Goal: Transaction & Acquisition: Book appointment/travel/reservation

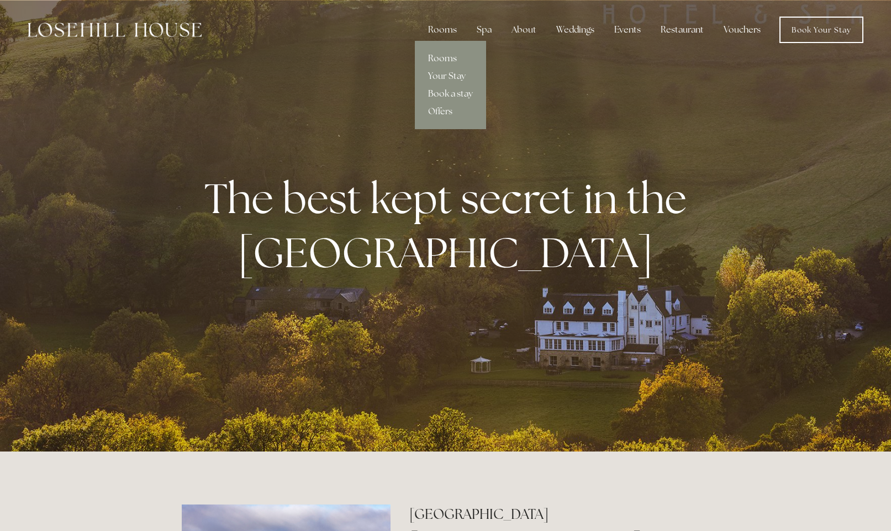
click at [436, 59] on link "Rooms" at bounding box center [450, 59] width 71 height 18
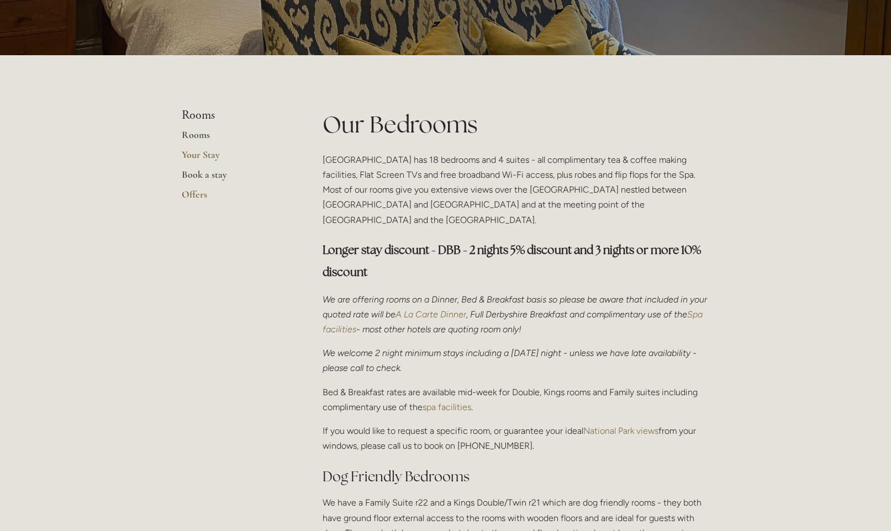
scroll to position [180, 0]
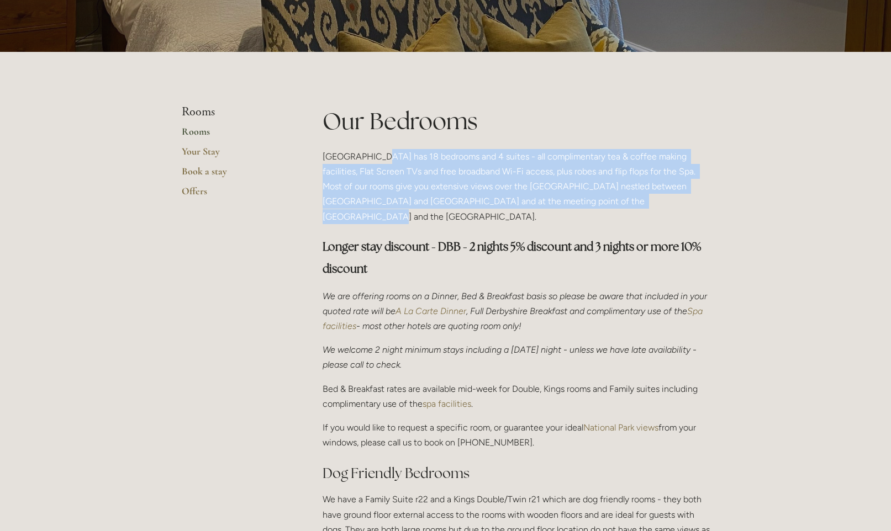
drag, startPoint x: 373, startPoint y: 158, endPoint x: 613, endPoint y: 200, distance: 243.8
click at [613, 200] on p "[GEOGRAPHIC_DATA] has 18 bedrooms and 4 suites - all complimentary tea & coffee…" at bounding box center [515, 186] width 387 height 75
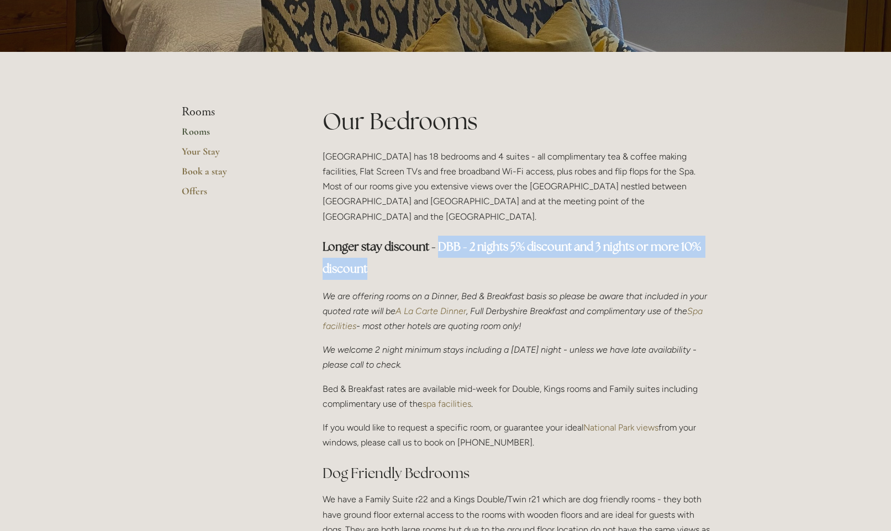
drag, startPoint x: 442, startPoint y: 234, endPoint x: 496, endPoint y: 258, distance: 59.1
click at [496, 258] on h3 "Longer stay discount - DBB - 2 nights 5% discount and 3 nights or more 10% disc…" at bounding box center [515, 258] width 387 height 44
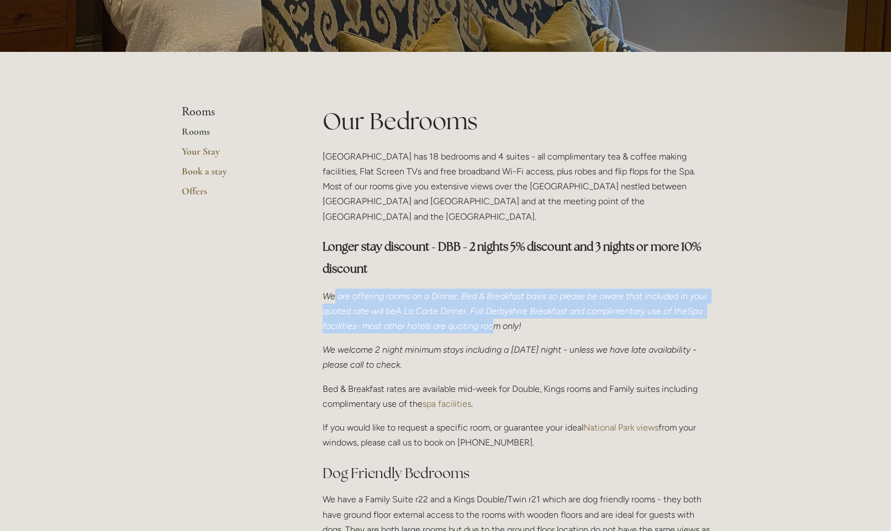
drag, startPoint x: 333, startPoint y: 284, endPoint x: 522, endPoint y: 310, distance: 191.2
click at [522, 310] on p "We are offering rooms on a Dinner, Bed & Breakfast basis so please be aware tha…" at bounding box center [515, 311] width 387 height 45
click at [521, 321] on em "- most other hotels are quoting room only!" at bounding box center [438, 326] width 165 height 10
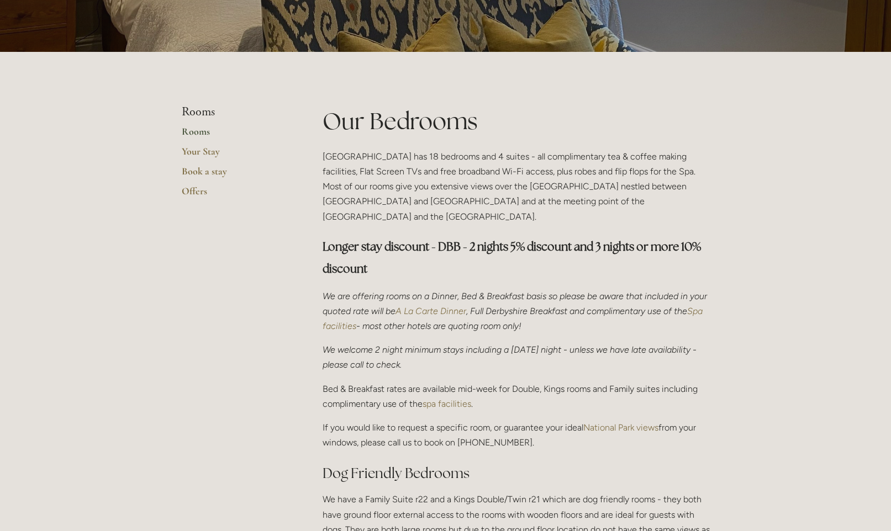
click at [466, 306] on em "A La Carte Dinner" at bounding box center [430, 311] width 71 height 10
drag, startPoint x: 352, startPoint y: 334, endPoint x: 420, endPoint y: 351, distance: 69.9
click at [420, 351] on p "We welcome 2 night minimum stays including a [DATE] night - unless we have late…" at bounding box center [515, 357] width 387 height 30
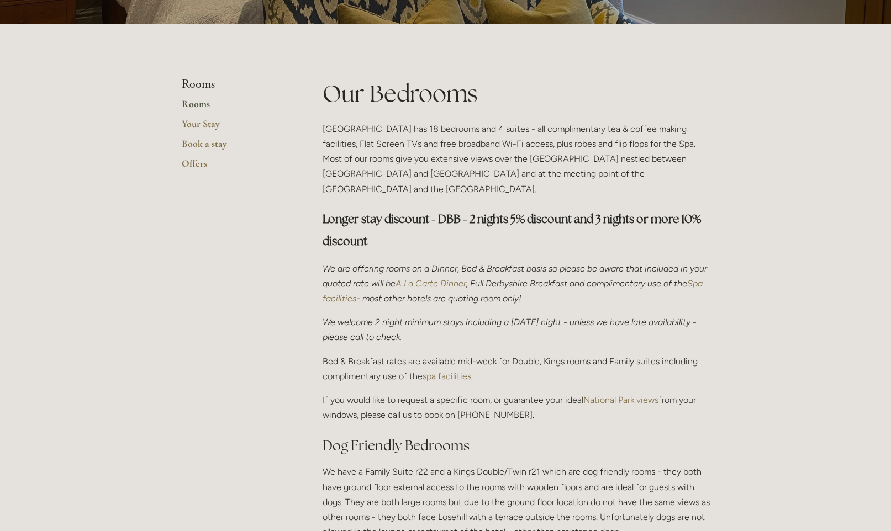
scroll to position [229, 0]
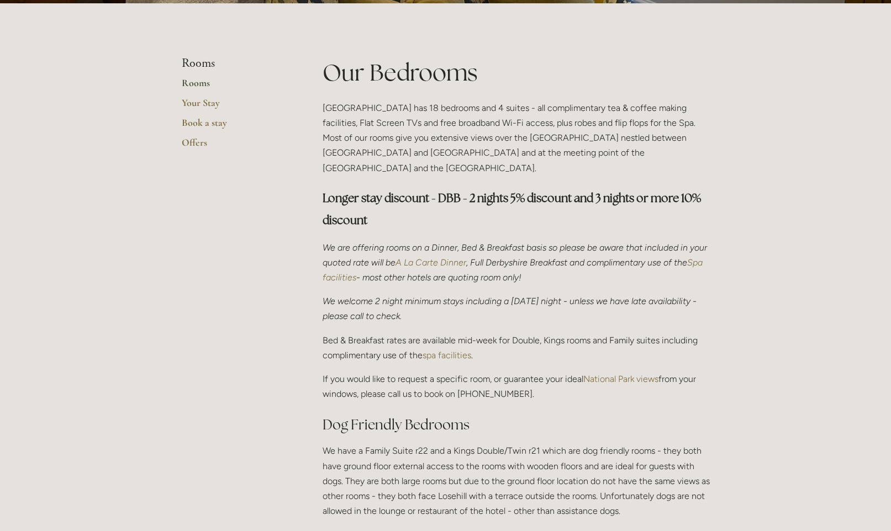
drag, startPoint x: 326, startPoint y: 325, endPoint x: 512, endPoint y: 340, distance: 186.2
click at [512, 340] on p "Bed & Breakfast rates are available mid-week for Double, Kings rooms and Family…" at bounding box center [515, 348] width 387 height 30
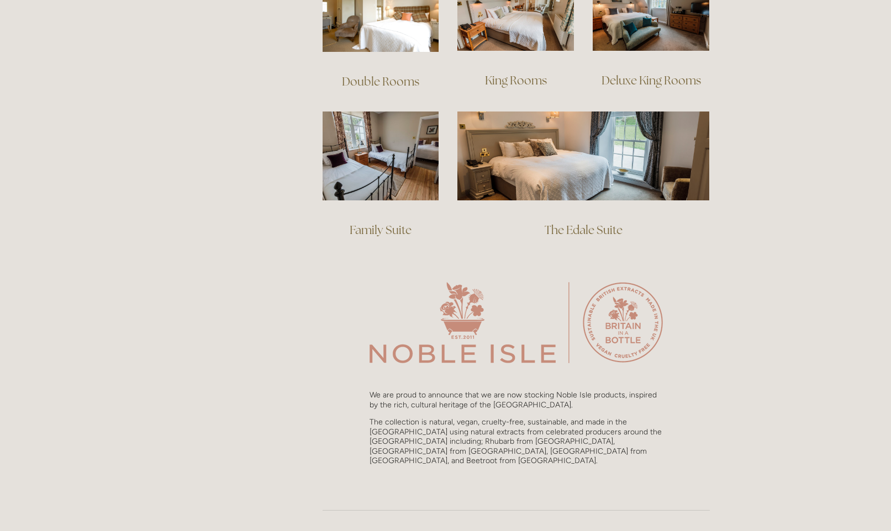
scroll to position [626, 0]
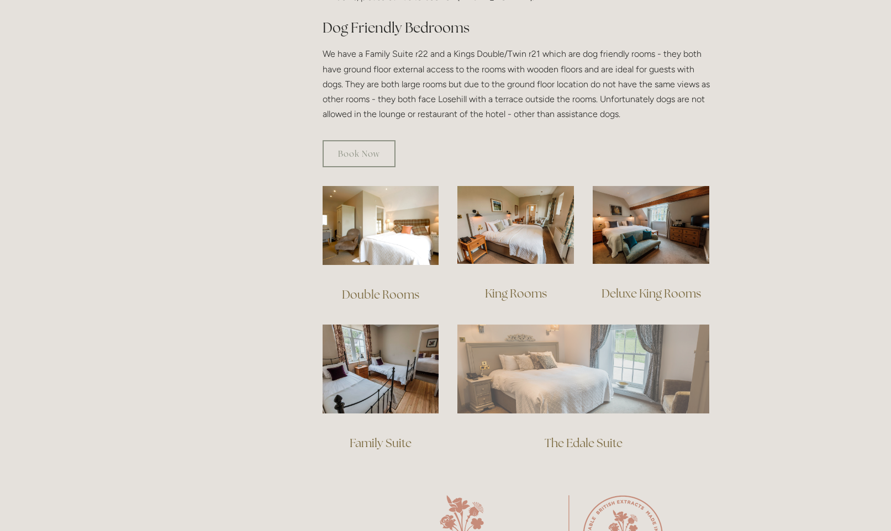
click at [539, 350] on img at bounding box center [583, 369] width 252 height 88
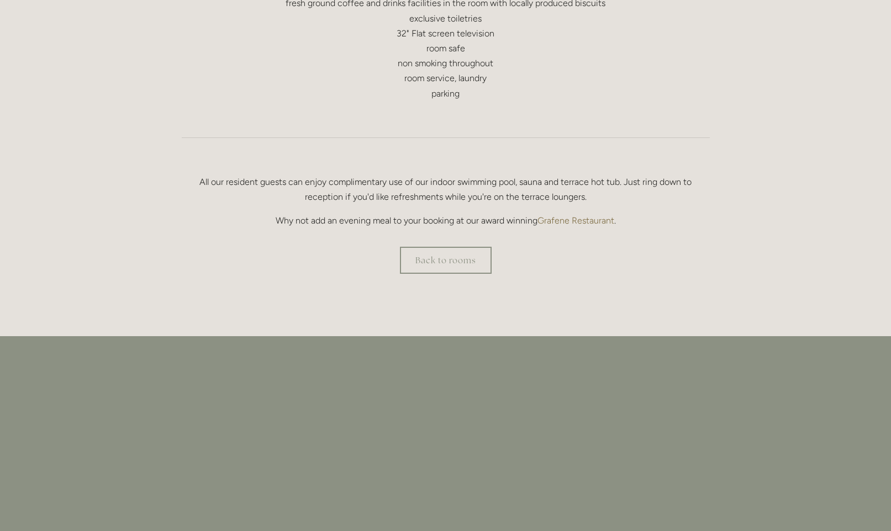
scroll to position [701, 0]
